Goal: Task Accomplishment & Management: Complete application form

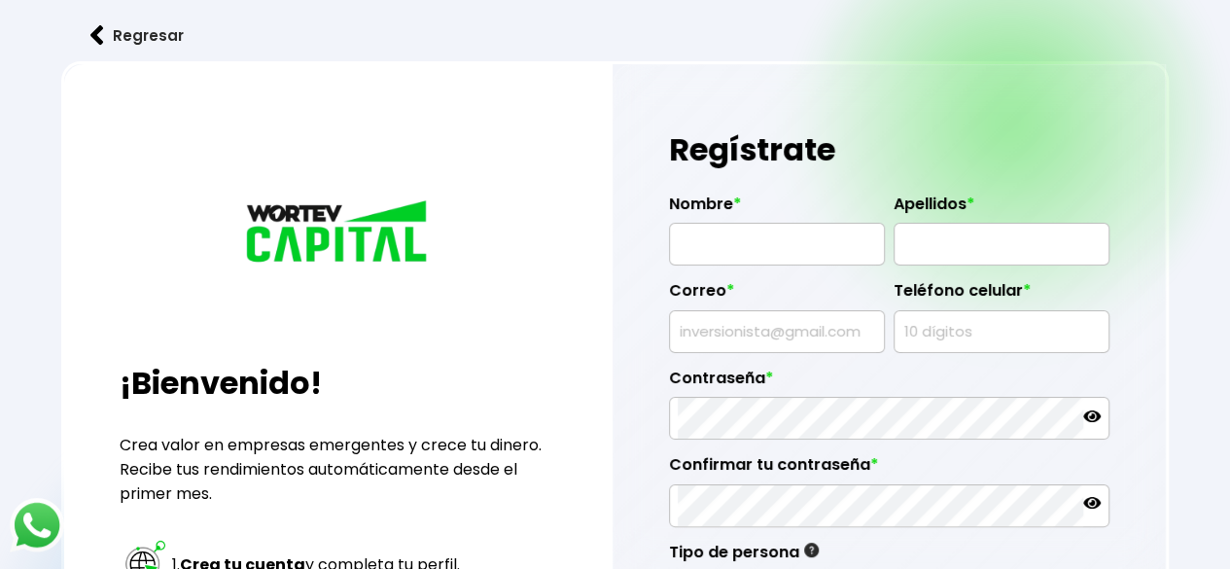
click at [757, 261] on input "text" at bounding box center [777, 244] width 198 height 41
click at [869, 244] on input "[PERSON_NAME]" at bounding box center [777, 244] width 198 height 41
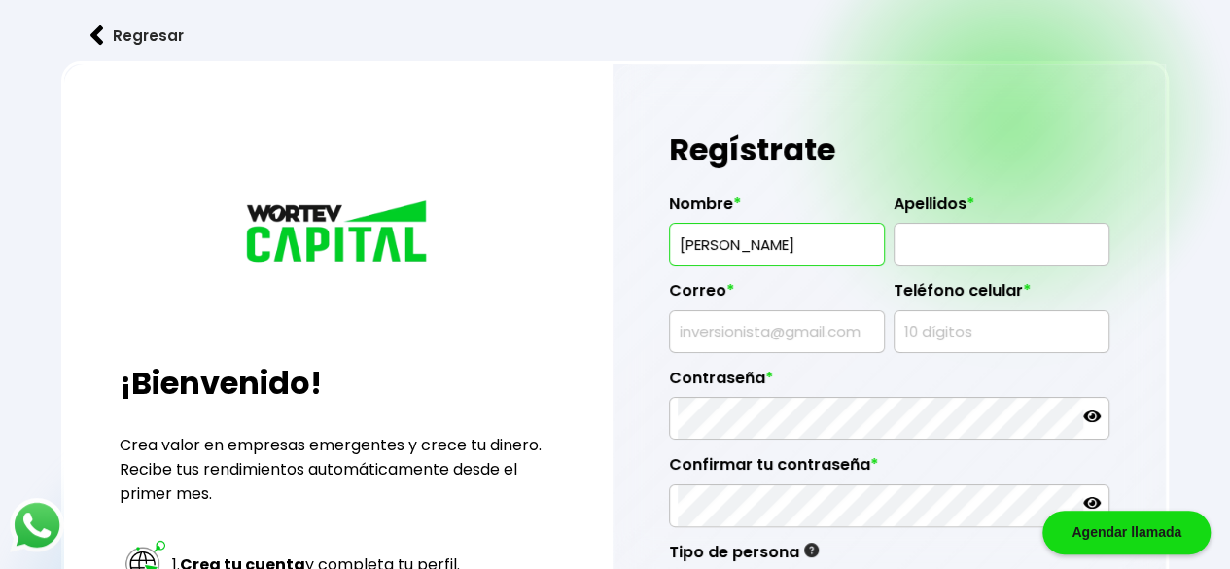
type input "[PERSON_NAME]"
click at [932, 235] on input "text" at bounding box center [1001, 244] width 198 height 41
paste input "[PERSON_NAME]"
type input "[PERSON_NAME]"
click at [782, 328] on input "text" at bounding box center [777, 331] width 198 height 41
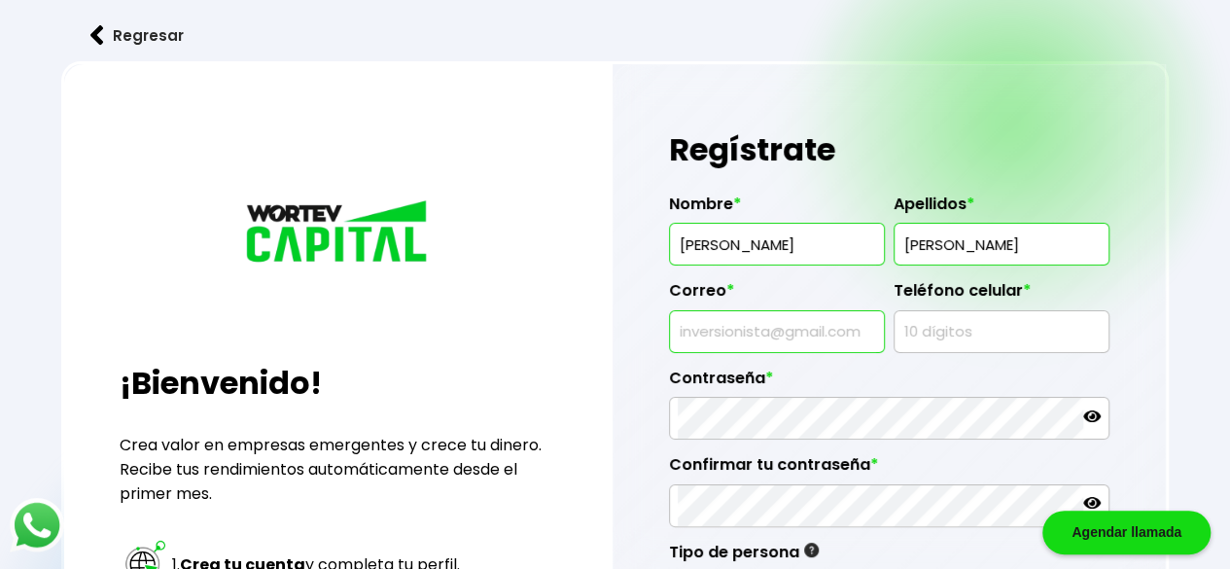
type input "[PERSON_NAME][EMAIL_ADDRESS][PERSON_NAME][DOMAIN_NAME]"
click at [933, 334] on input "text" at bounding box center [1001, 331] width 198 height 41
type input "3310537369"
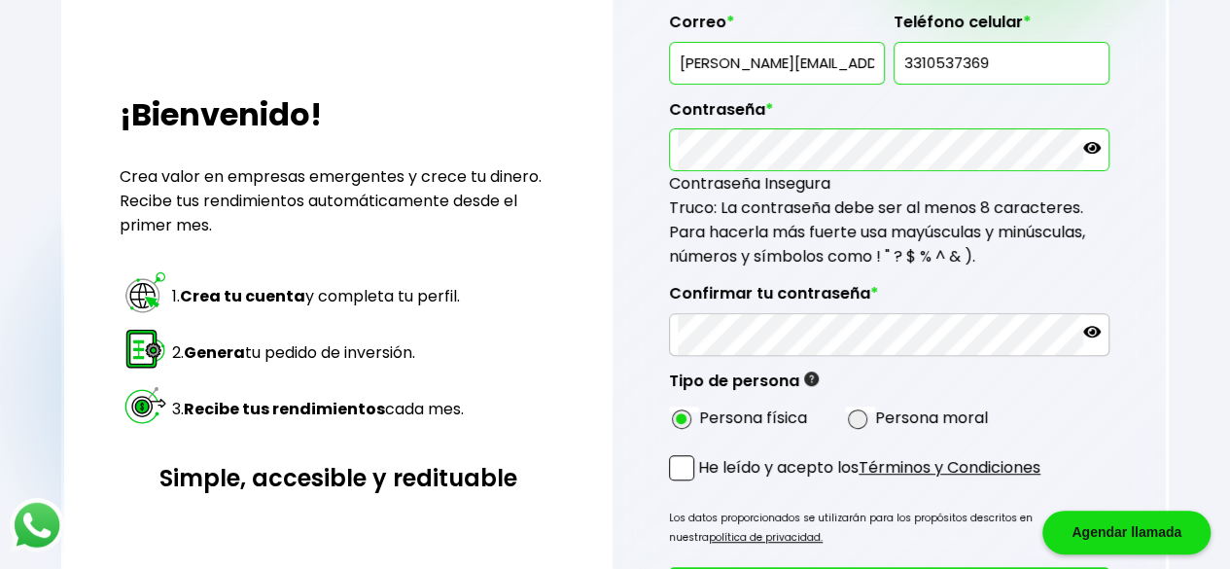
scroll to position [279, 0]
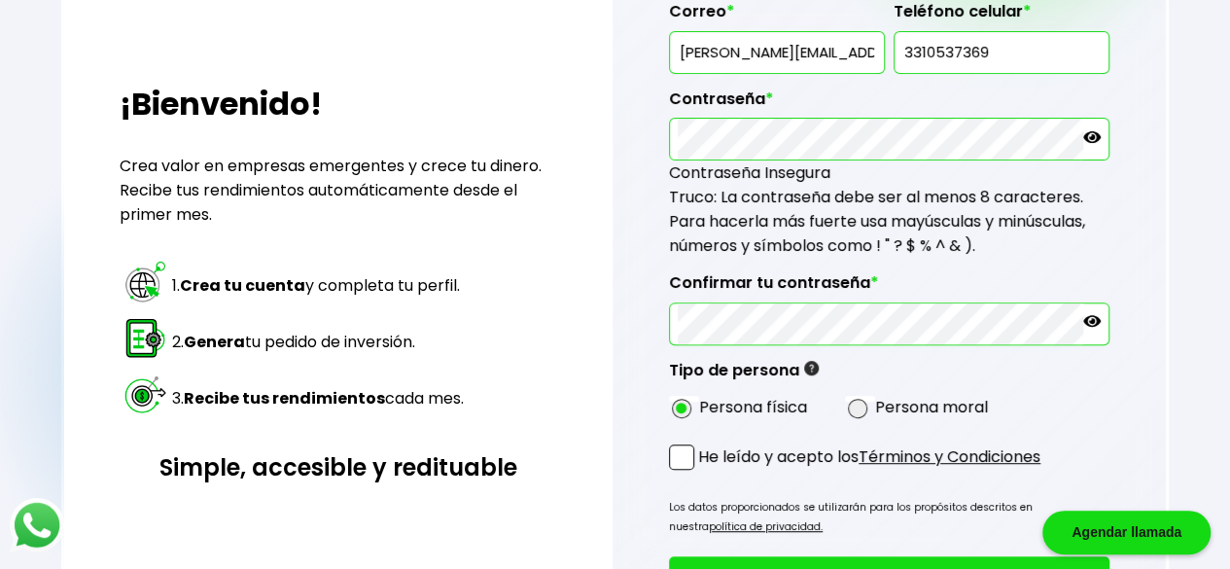
click at [685, 449] on span at bounding box center [681, 456] width 25 height 25
click at [702, 472] on input "He leído y acepto los Términos y Condiciones" at bounding box center [702, 472] width 0 height 0
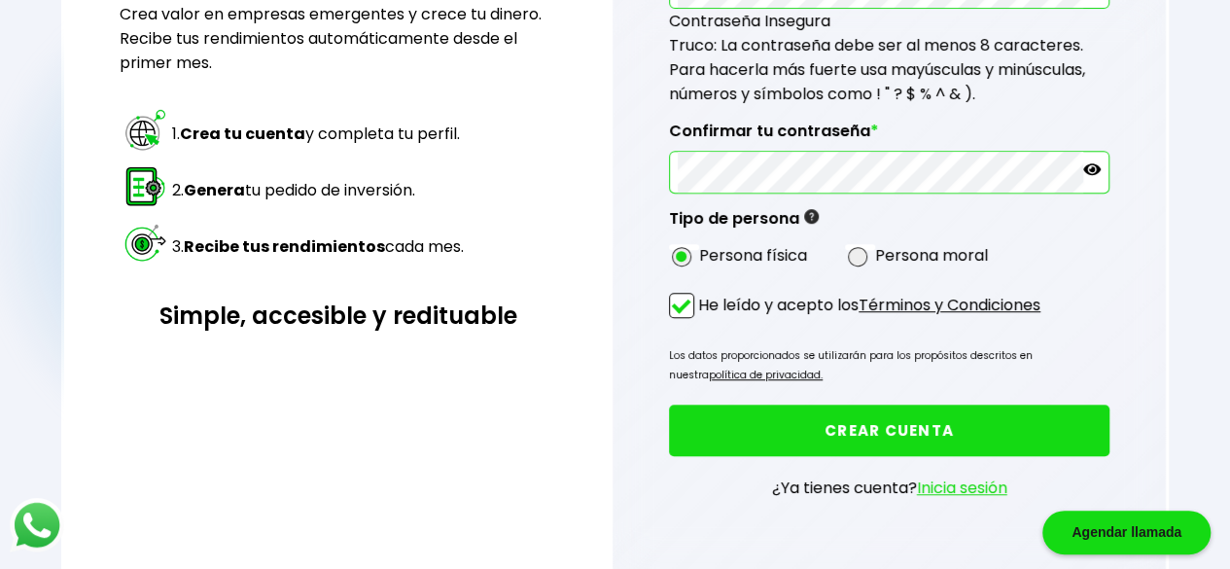
scroll to position [465, 0]
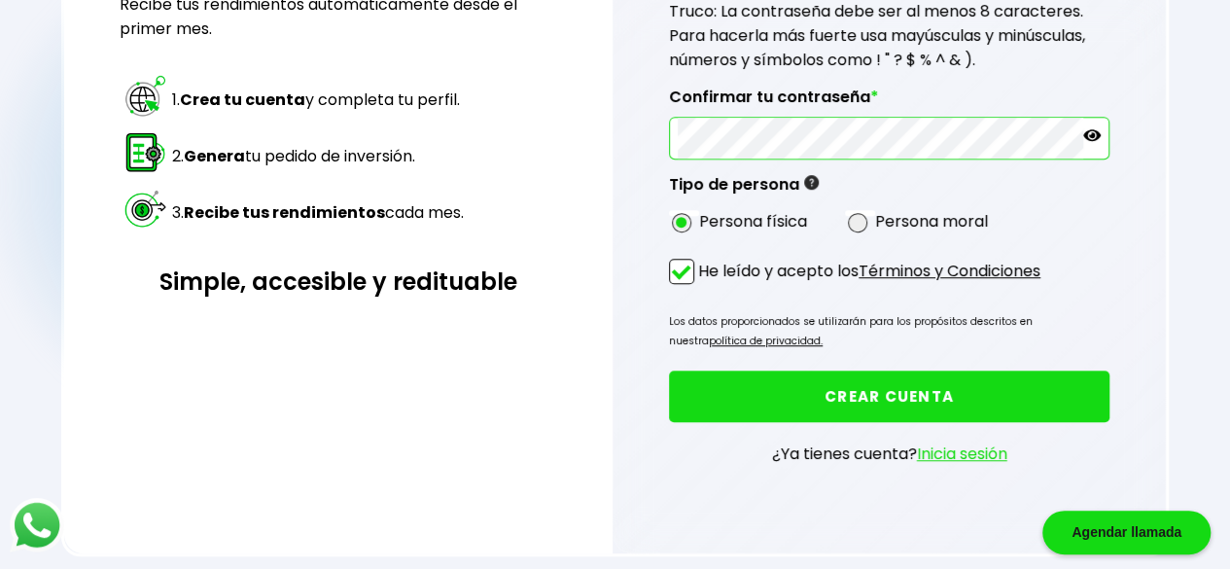
click at [904, 380] on button "CREAR CUENTA" at bounding box center [889, 396] width 440 height 52
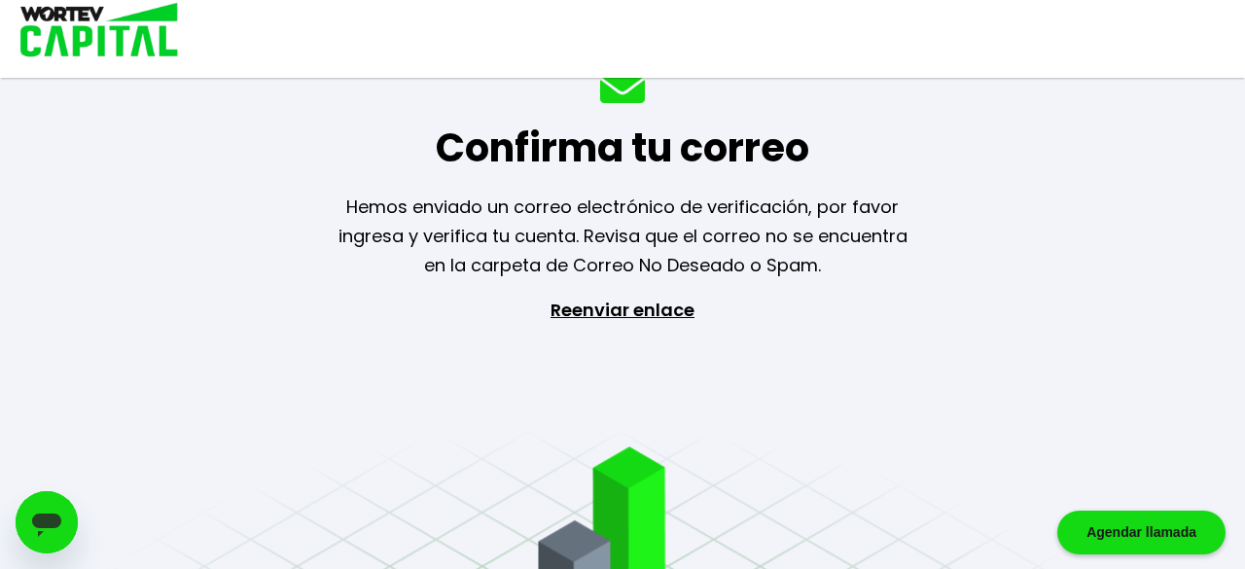
click at [628, 309] on p "Reenviar enlace" at bounding box center [622, 398] width 179 height 204
